Goal: Find specific page/section: Find specific page/section

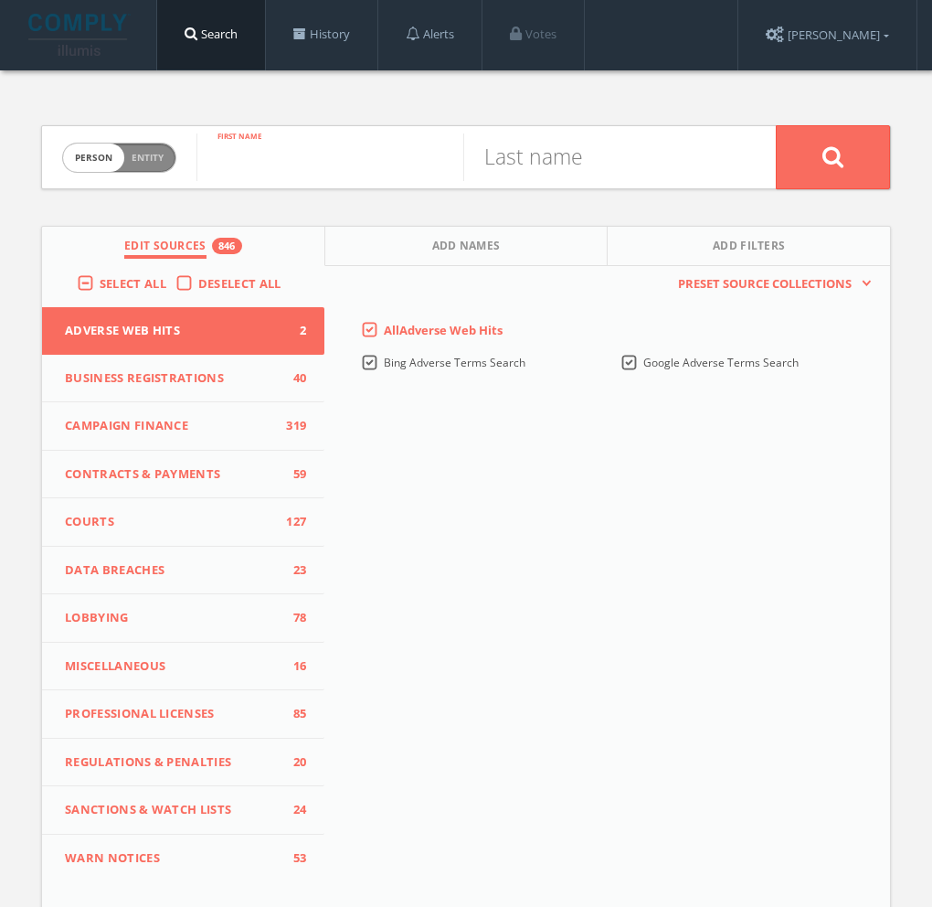
click at [304, 151] on input "text" at bounding box center [330, 157] width 267 height 48
paste input "[PERSON_NAME]"
click at [340, 166] on input "[PERSON_NAME]" at bounding box center [330, 157] width 267 height 48
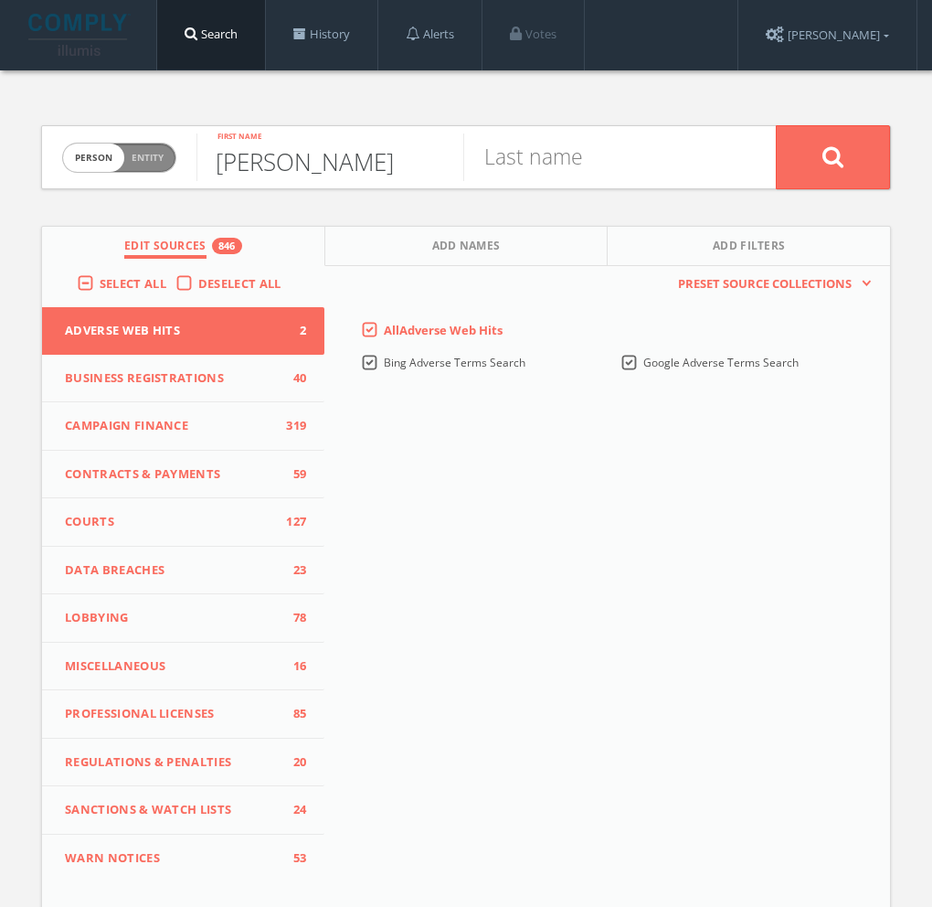
click at [443, 164] on input "[PERSON_NAME]" at bounding box center [330, 157] width 267 height 48
paste input "[PERSON_NAME]"
type input "[PERSON_NAME] [PERSON_NAME]"
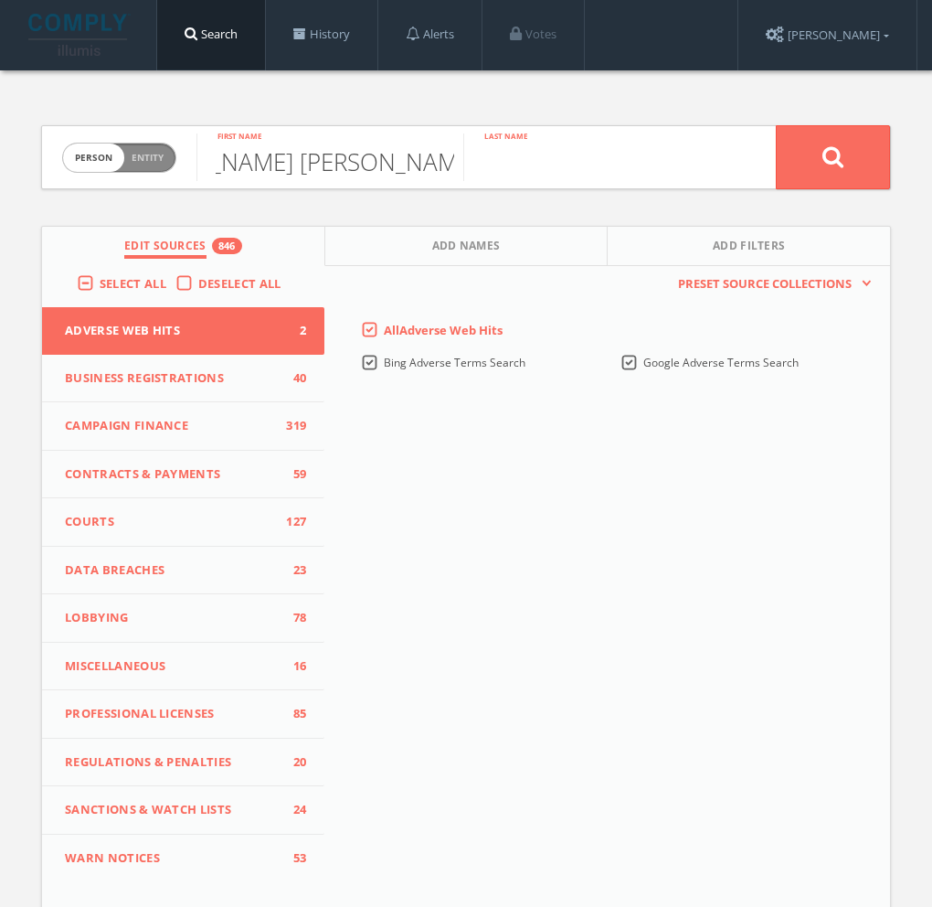
click at [555, 157] on input "text" at bounding box center [596, 157] width 267 height 48
paste input "[PERSON_NAME]"
type input "[PERSON_NAME]"
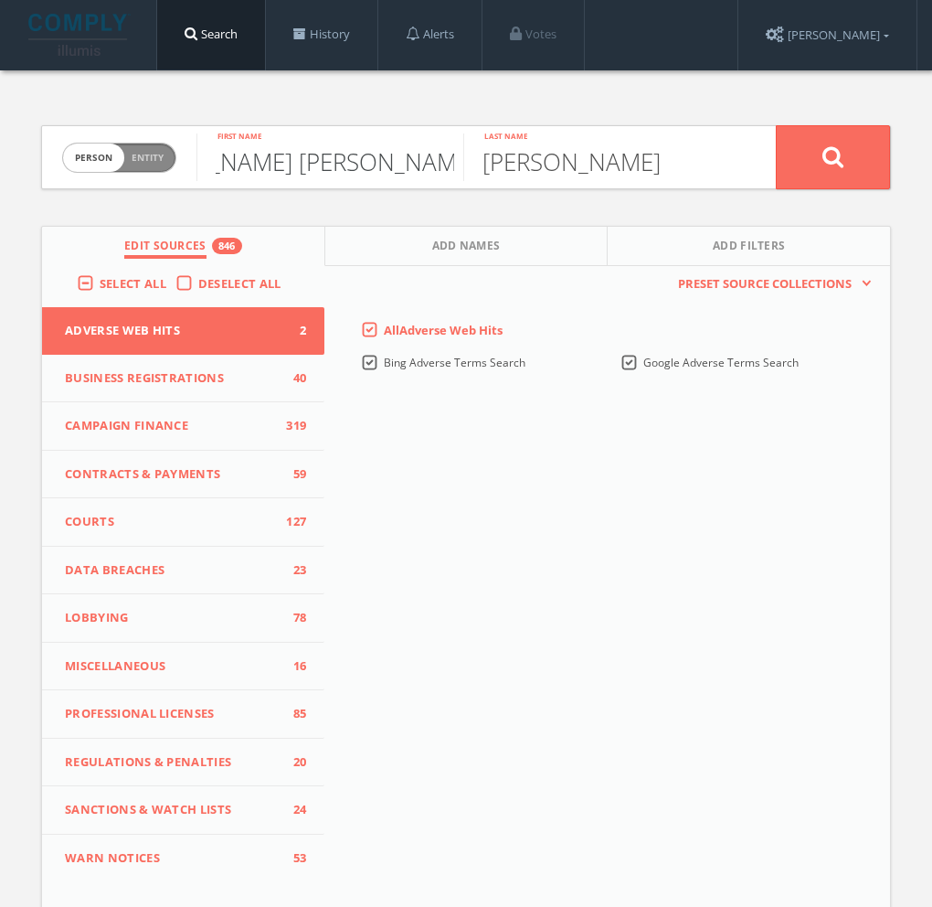
drag, startPoint x: 422, startPoint y: 165, endPoint x: 485, endPoint y: 163, distance: 63.1
click at [485, 163] on form "Person Entity person [PERSON_NAME] [PERSON_NAME] First name [PERSON_NAME] Last …" at bounding box center [466, 157] width 850 height 64
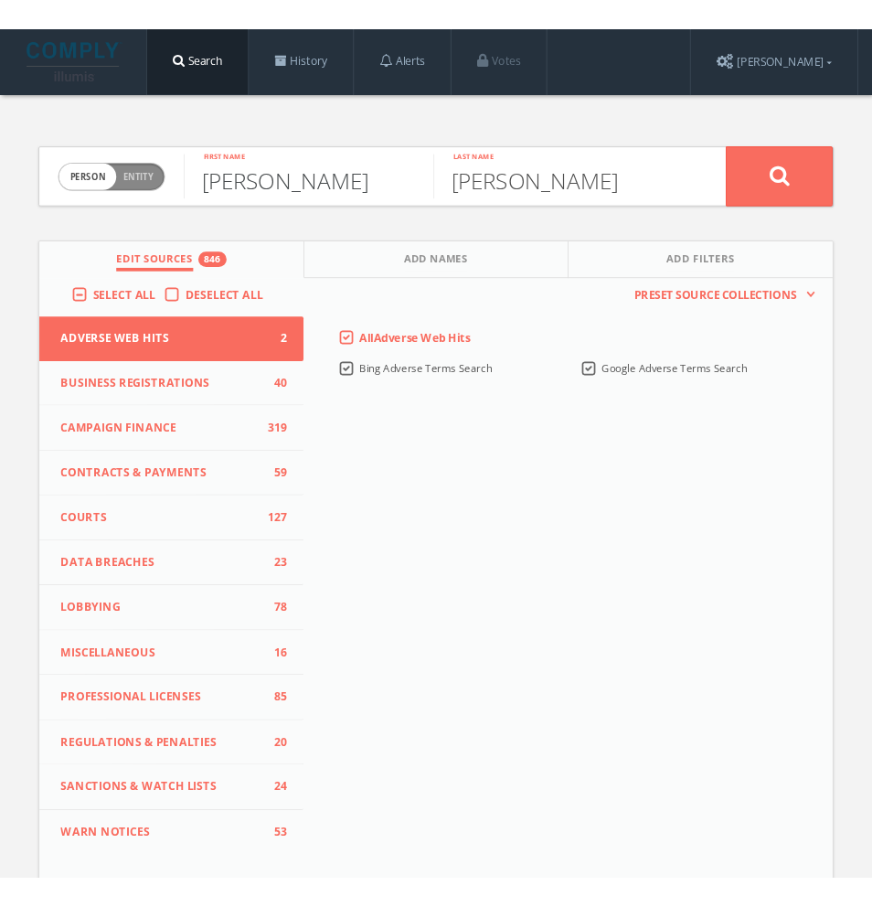
scroll to position [0, 0]
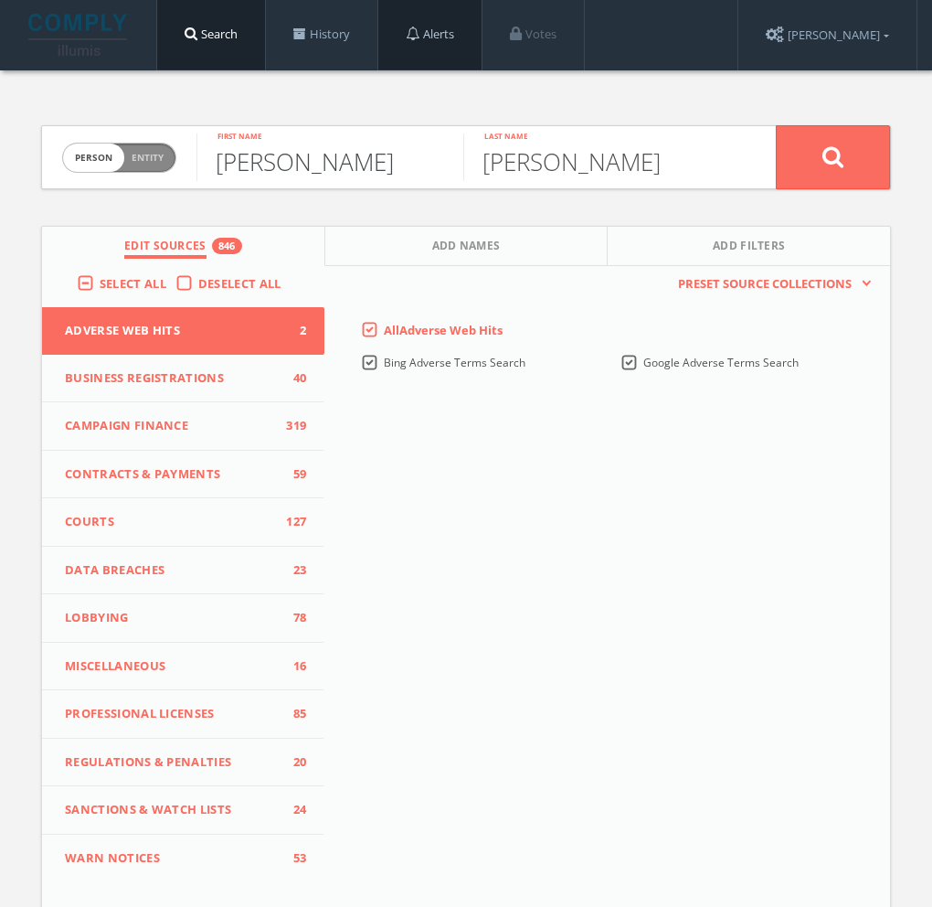
type input "[PERSON_NAME]"
click at [570, 159] on input "[PERSON_NAME]" at bounding box center [596, 157] width 267 height 48
paste input "Lyszyk"
type input "Lyszyk"
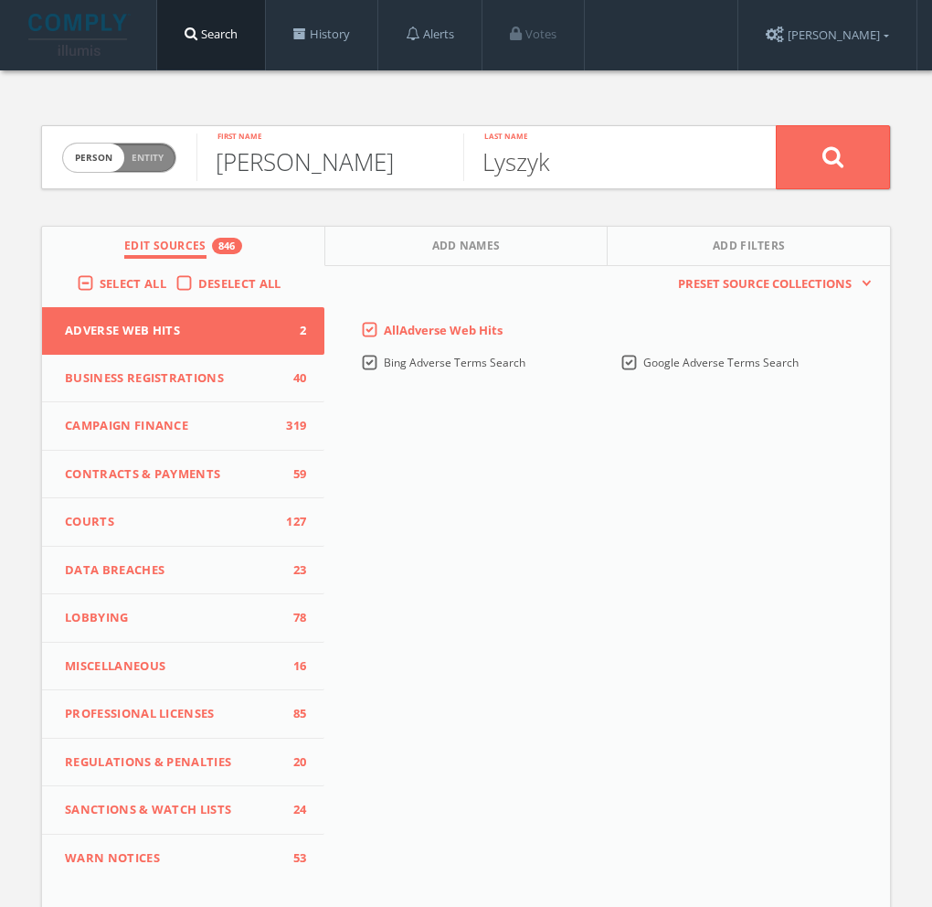
click at [370, 168] on input "[PERSON_NAME]" at bounding box center [330, 157] width 267 height 48
type input "[PERSON_NAME]"
click at [462, 253] on span "Add Names" at bounding box center [466, 248] width 69 height 21
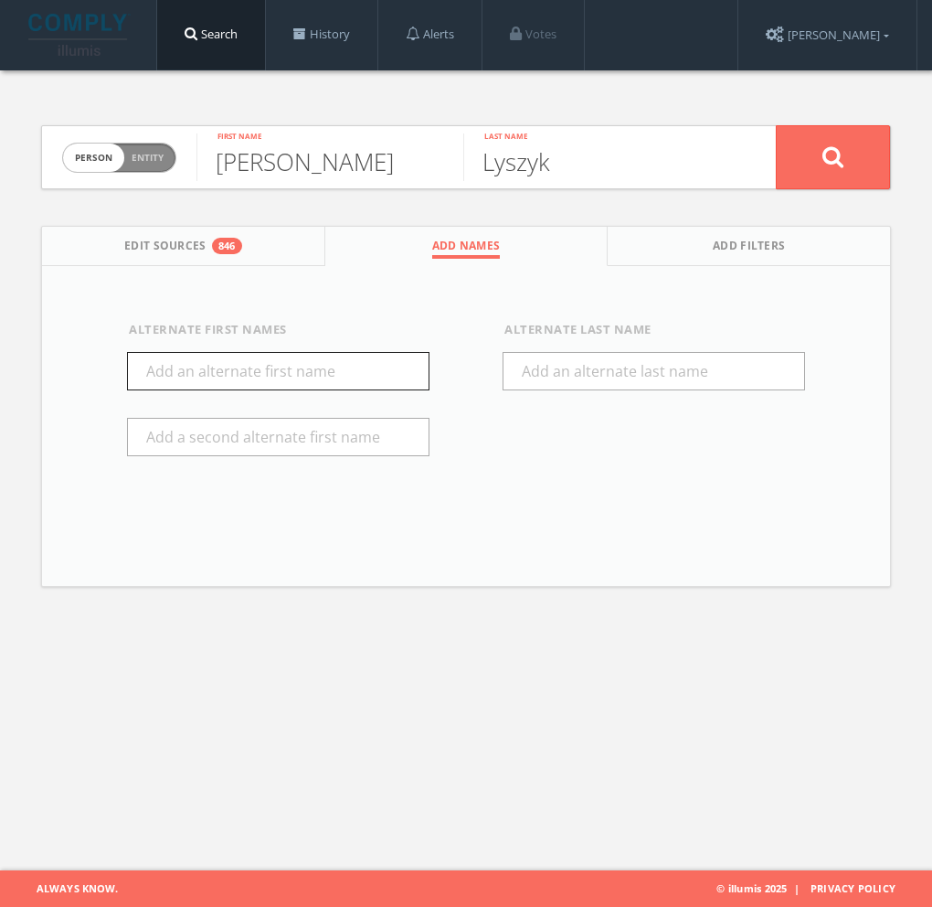
click at [296, 373] on input "text" at bounding box center [278, 371] width 303 height 38
click at [250, 171] on input "[PERSON_NAME]" at bounding box center [330, 157] width 267 height 48
click at [250, 170] on input "[PERSON_NAME]" at bounding box center [330, 157] width 267 height 48
click at [275, 374] on input "text" at bounding box center [278, 371] width 303 height 38
paste input "[PERSON_NAME]"
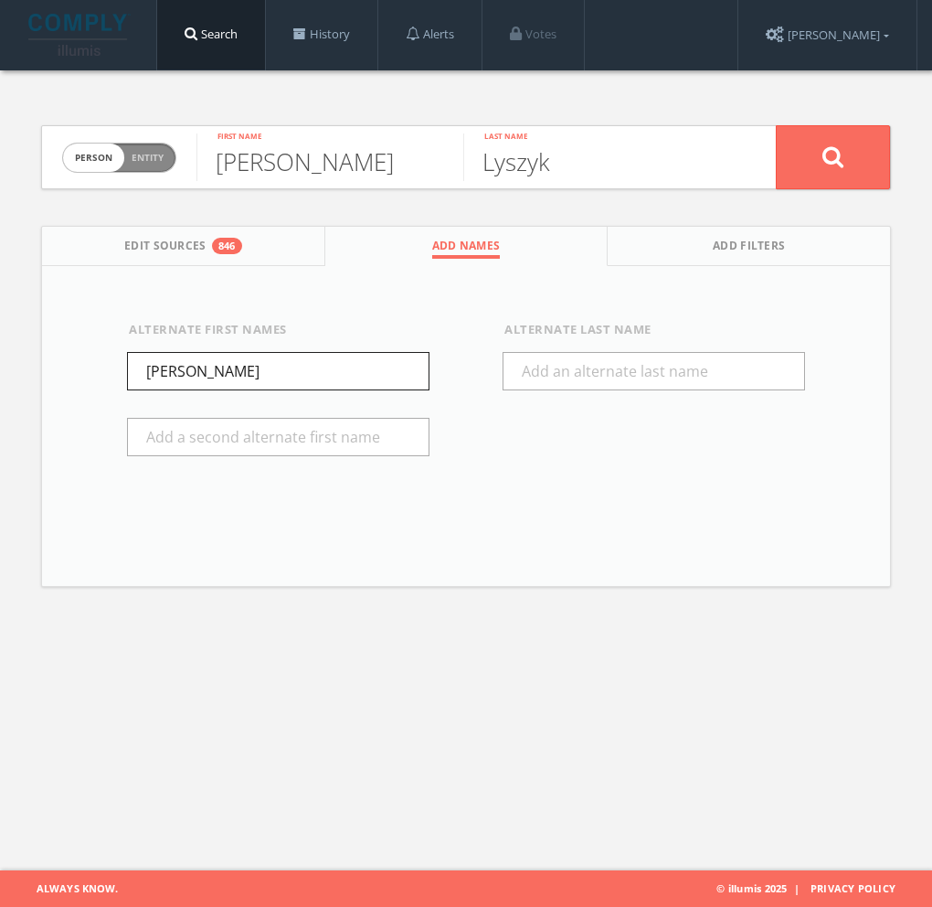
drag, startPoint x: 92, startPoint y: 367, endPoint x: 200, endPoint y: 356, distance: 108.4
click at [62, 366] on div "Alternate First Names [PERSON_NAME] Alternate Last Name" at bounding box center [466, 407] width 848 height 282
paste input "[PERSON_NAME]"
type input "[PERSON_NAME]"
click at [812, 144] on button at bounding box center [833, 157] width 114 height 64
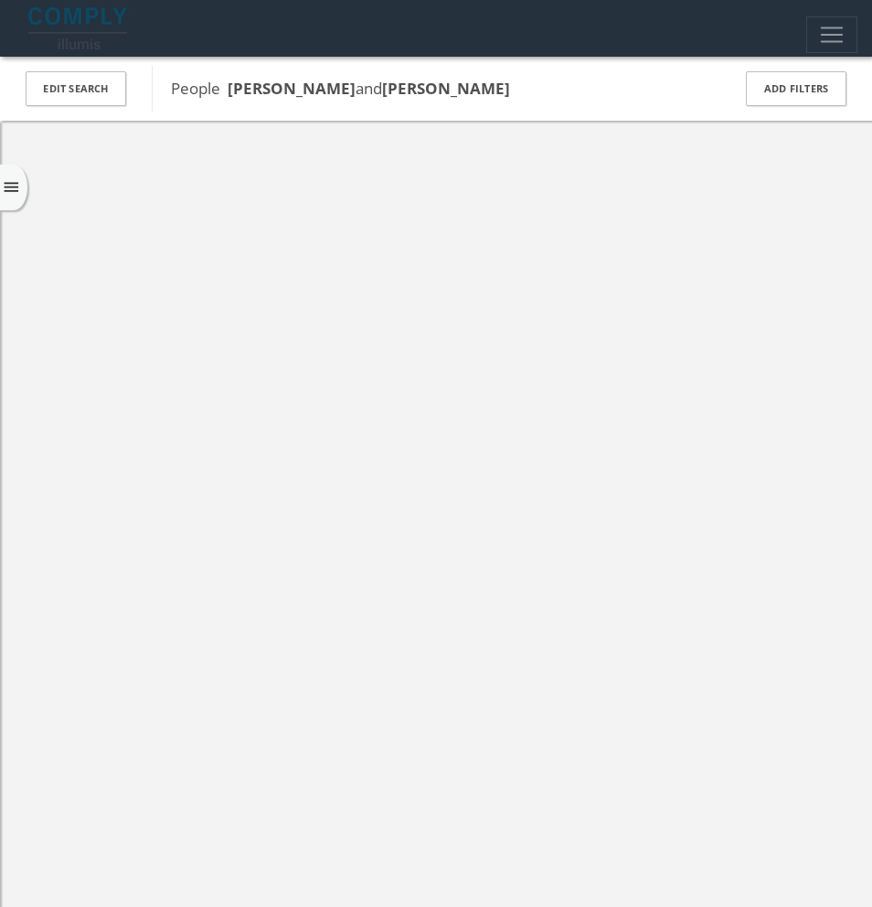
click at [7, 181] on icon "menu" at bounding box center [11, 187] width 19 height 19
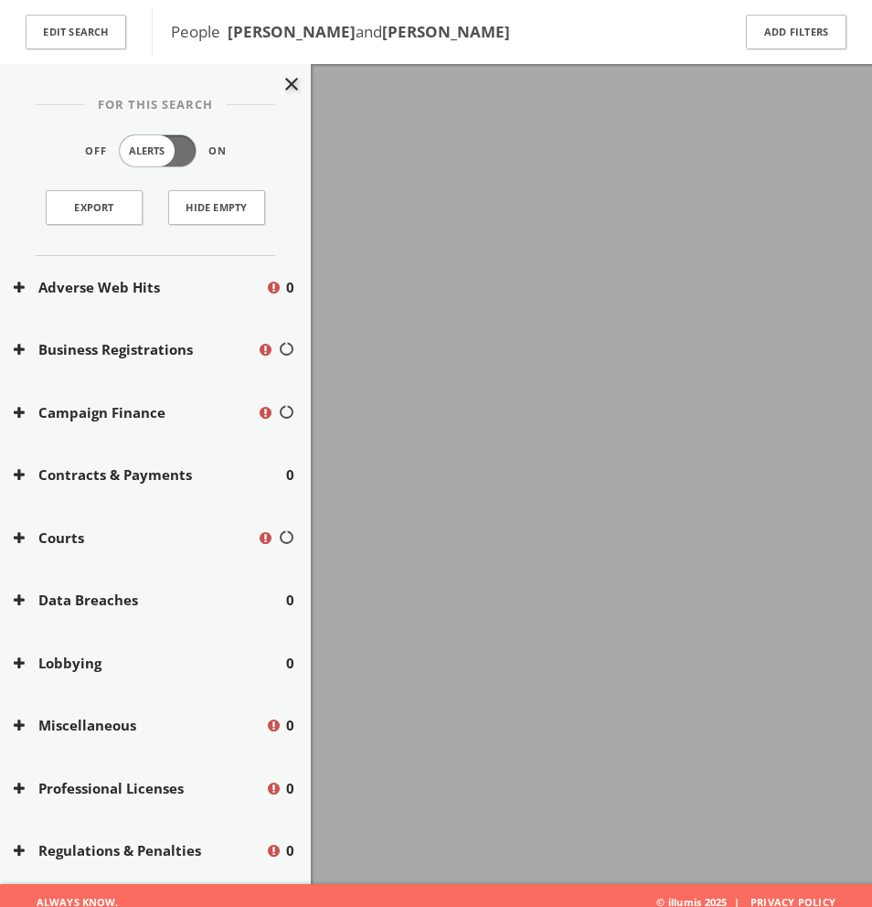
scroll to position [93, 0]
